Goal: Task Accomplishment & Management: Use online tool/utility

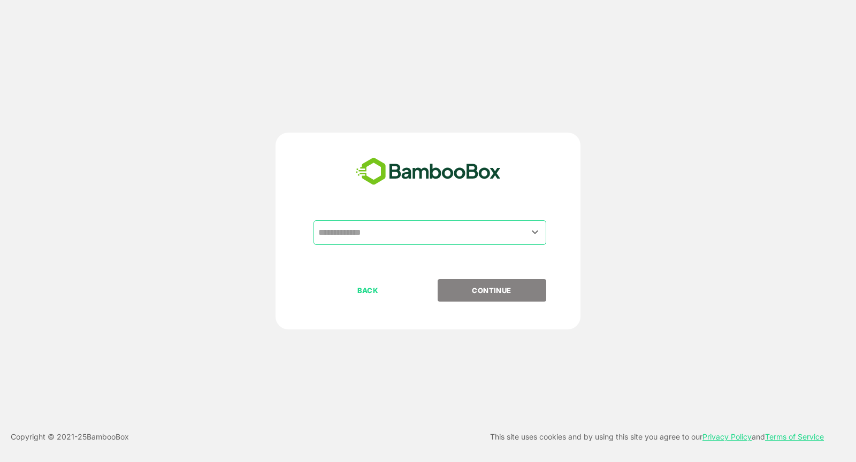
click at [373, 221] on div "​" at bounding box center [429, 232] width 233 height 25
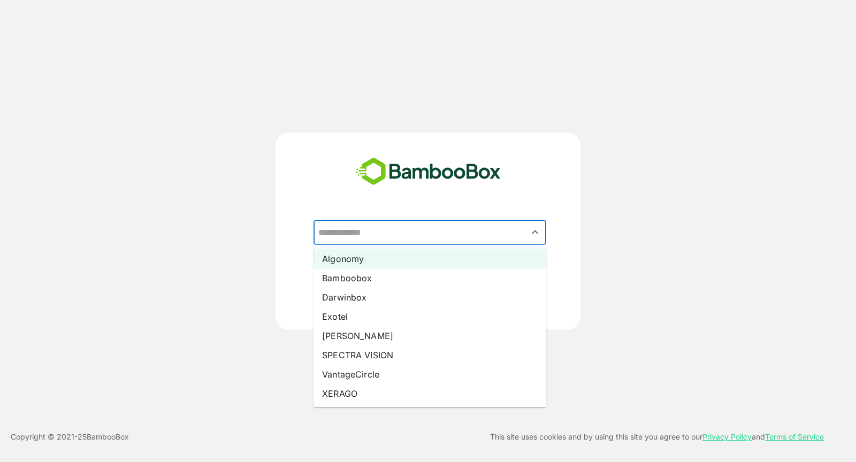
click at [351, 259] on li "Algonomy" at bounding box center [429, 258] width 233 height 19
type input "********"
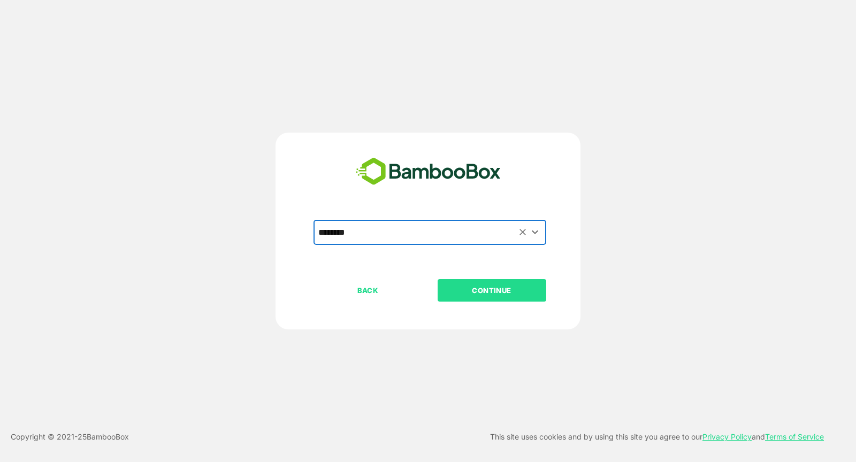
click at [495, 291] on p "CONTINUE" at bounding box center [491, 290] width 107 height 12
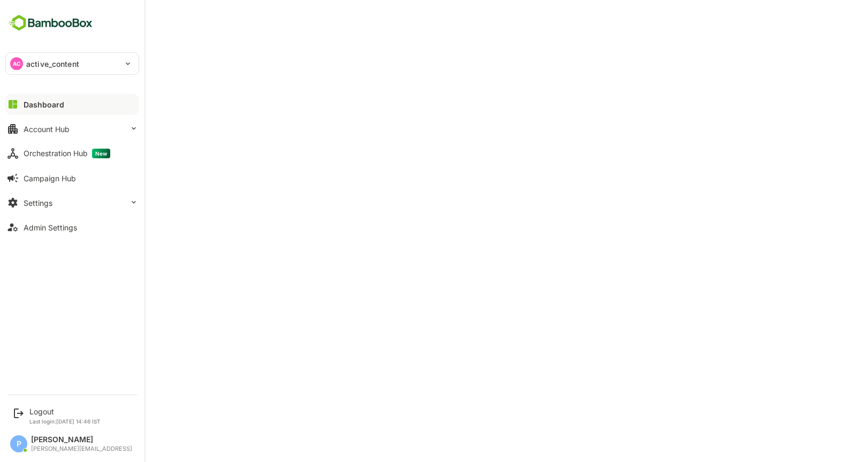
click at [10, 96] on button "Dashboard" at bounding box center [72, 104] width 134 height 21
click at [111, 98] on button "Dashboard" at bounding box center [72, 104] width 134 height 21
click at [88, 64] on div "AC active_content" at bounding box center [66, 63] width 120 height 21
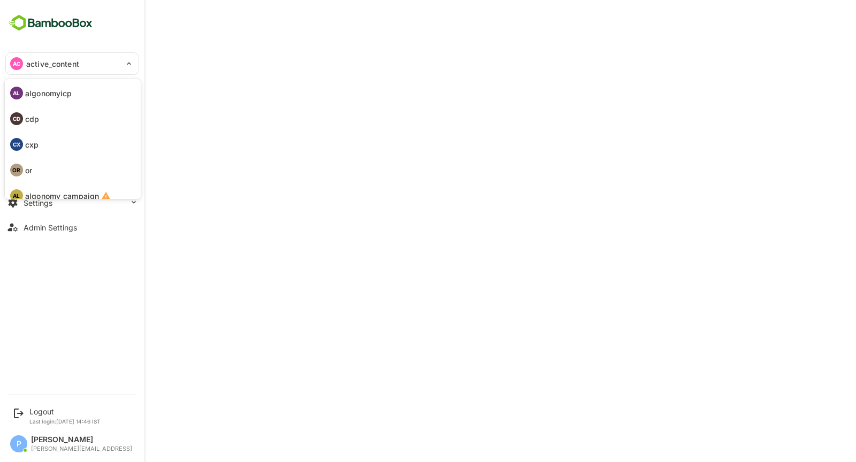
scroll to position [62, 0]
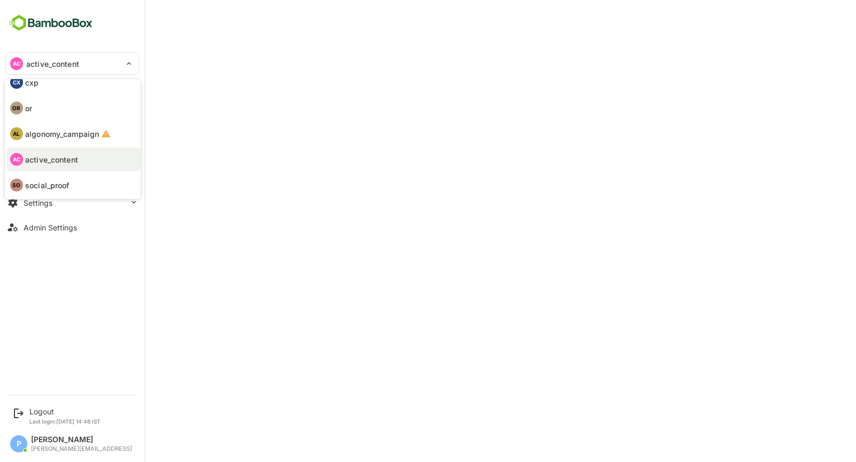
click at [66, 187] on p "social_proof" at bounding box center [47, 185] width 44 height 11
type input "**********"
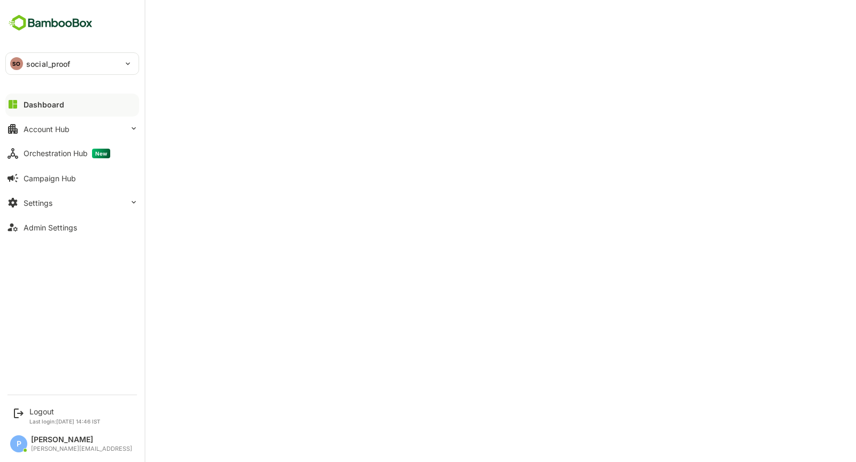
click at [61, 68] on p "social_proof" at bounding box center [48, 63] width 44 height 11
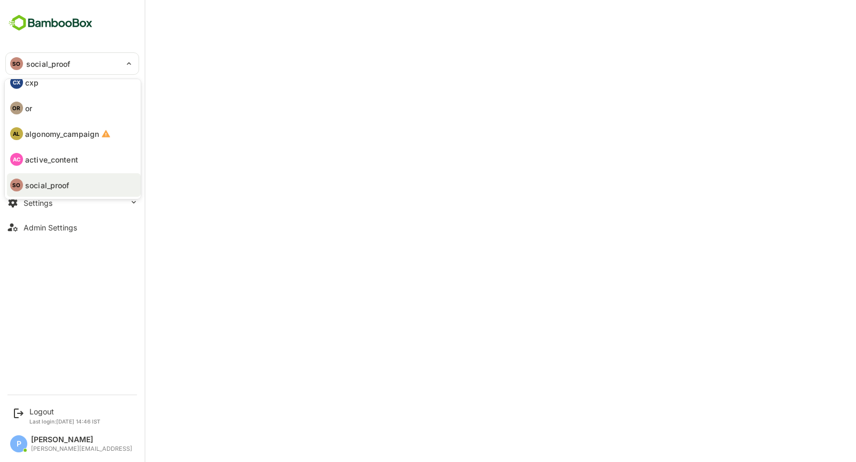
click at [312, 61] on div at bounding box center [428, 231] width 856 height 462
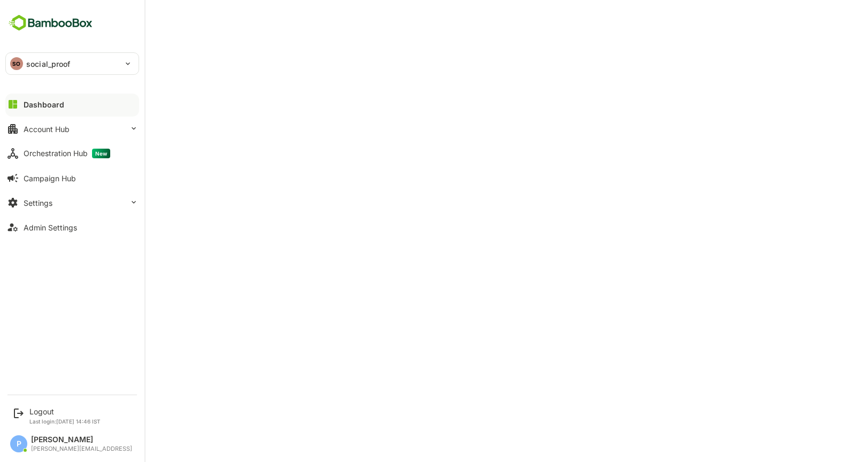
click at [86, 67] on div "SO social_proof" at bounding box center [66, 63] width 120 height 21
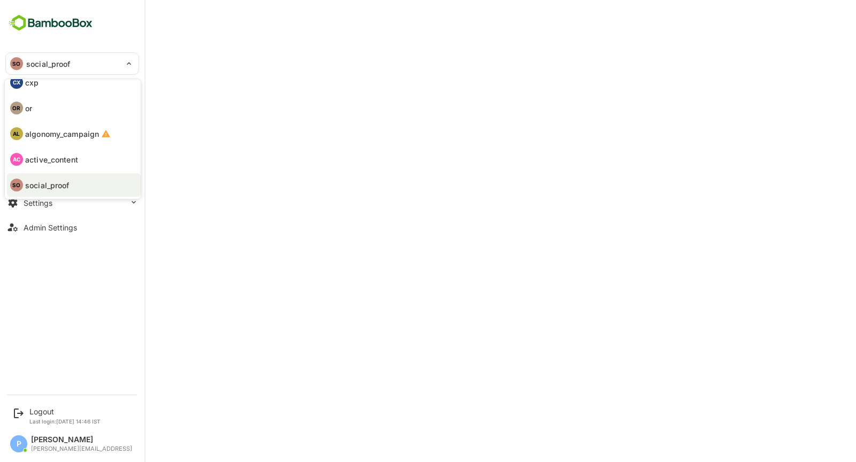
scroll to position [0, 0]
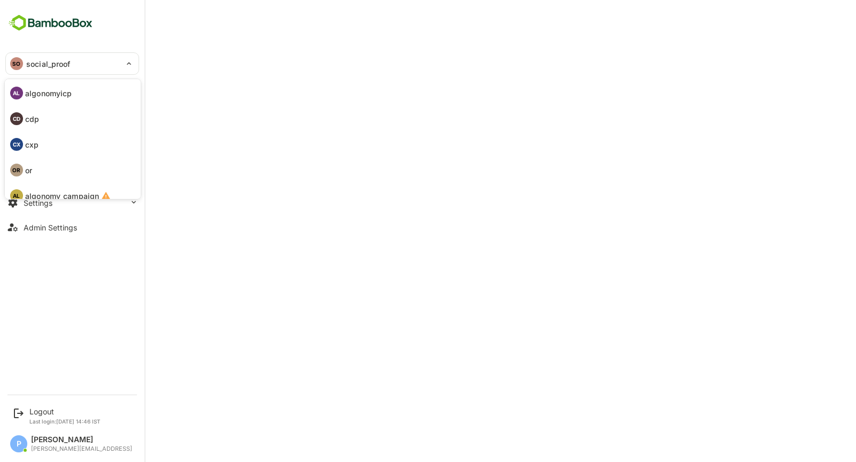
click at [72, 101] on li "AL algonomyicp" at bounding box center [74, 93] width 134 height 24
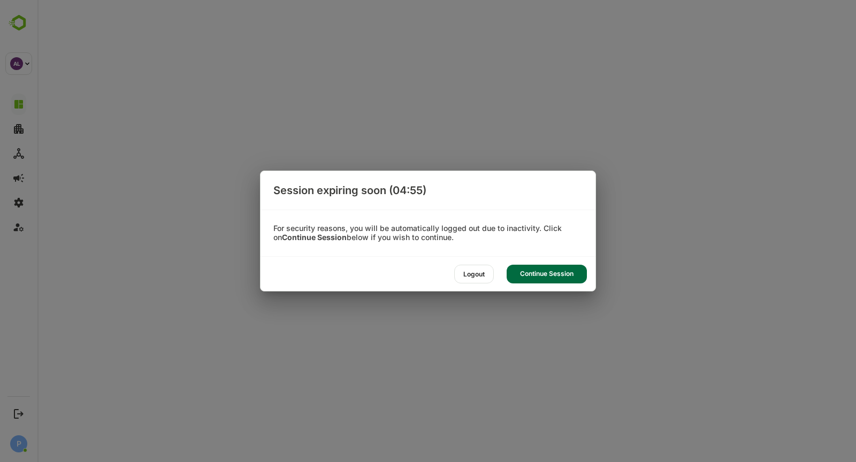
click at [536, 272] on div "Continue Session" at bounding box center [546, 274] width 80 height 19
